Goal: Find specific page/section: Find specific page/section

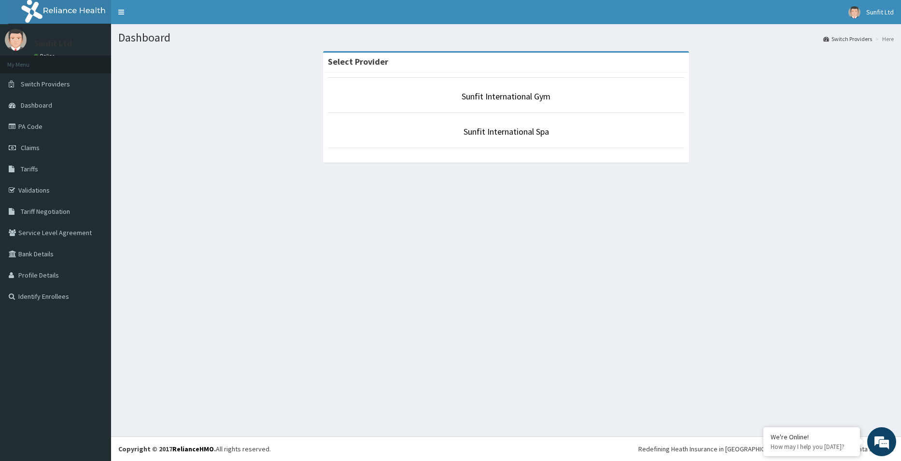
click at [513, 100] on link "Sunfit International Gym" at bounding box center [506, 96] width 89 height 11
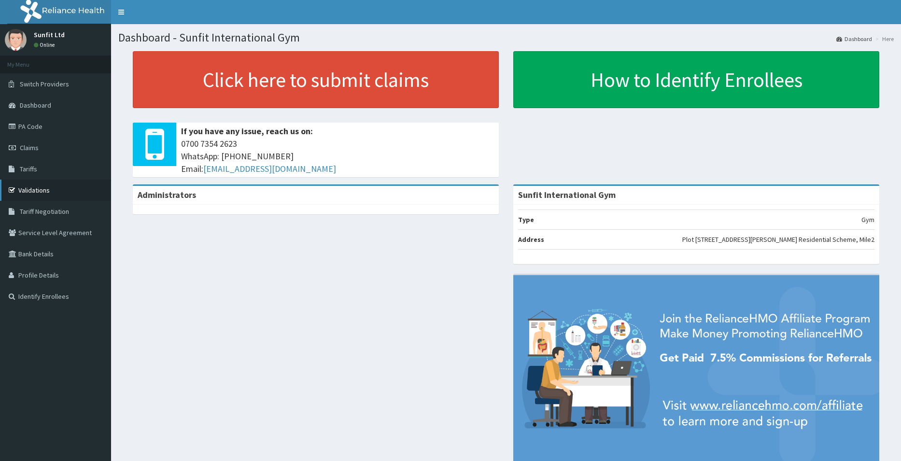
click at [27, 192] on link "Validations" at bounding box center [55, 190] width 111 height 21
click at [37, 183] on link "Validations" at bounding box center [55, 190] width 111 height 21
click at [29, 191] on link "Validations" at bounding box center [55, 190] width 111 height 21
click at [37, 188] on link "Validations" at bounding box center [55, 190] width 111 height 21
